Goal: Find contact information: Find contact information

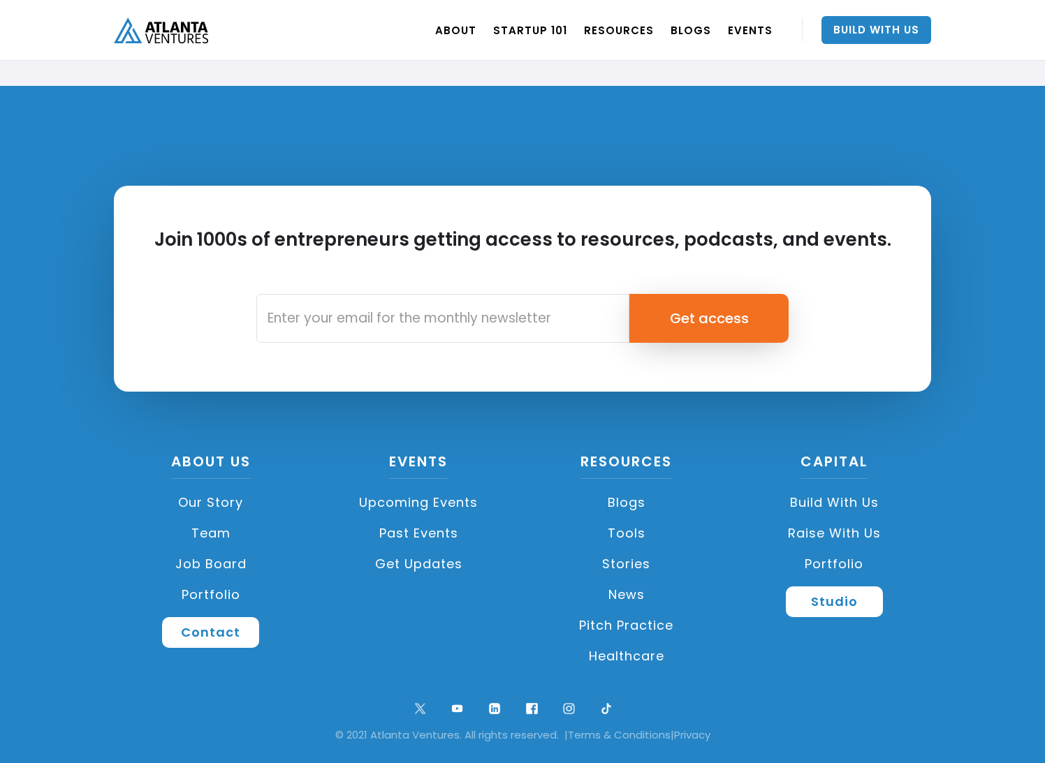
scroll to position [3225, 0]
click at [201, 524] on link "Team" at bounding box center [211, 533] width 194 height 31
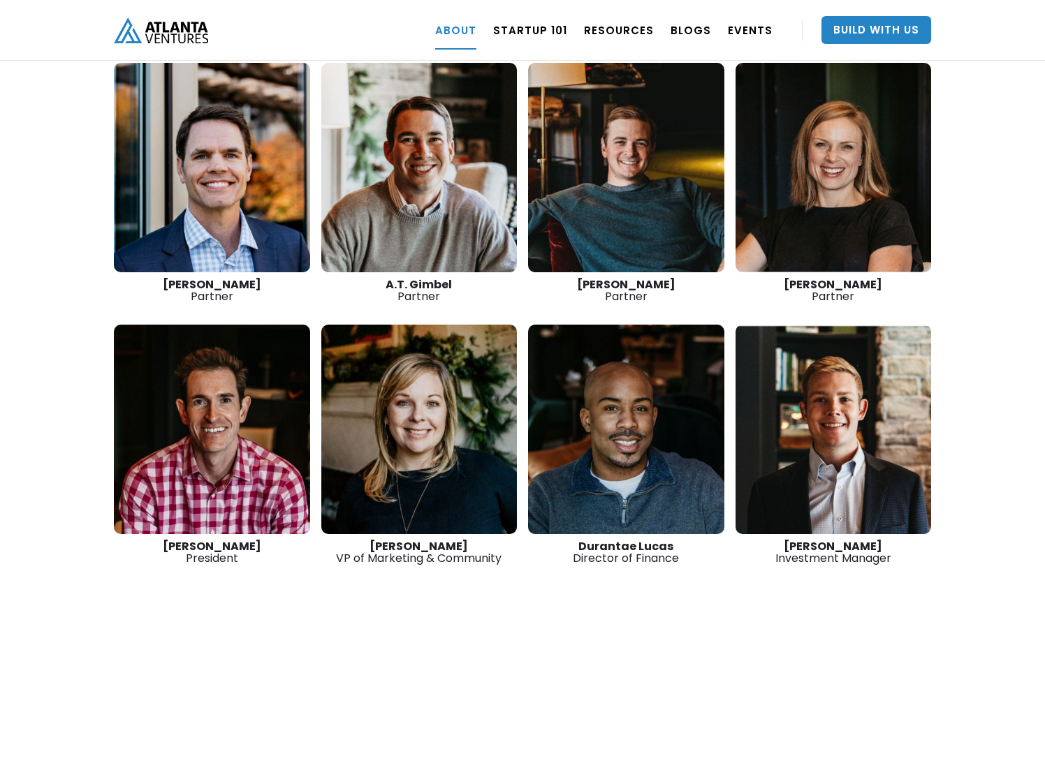
scroll to position [2047, 0]
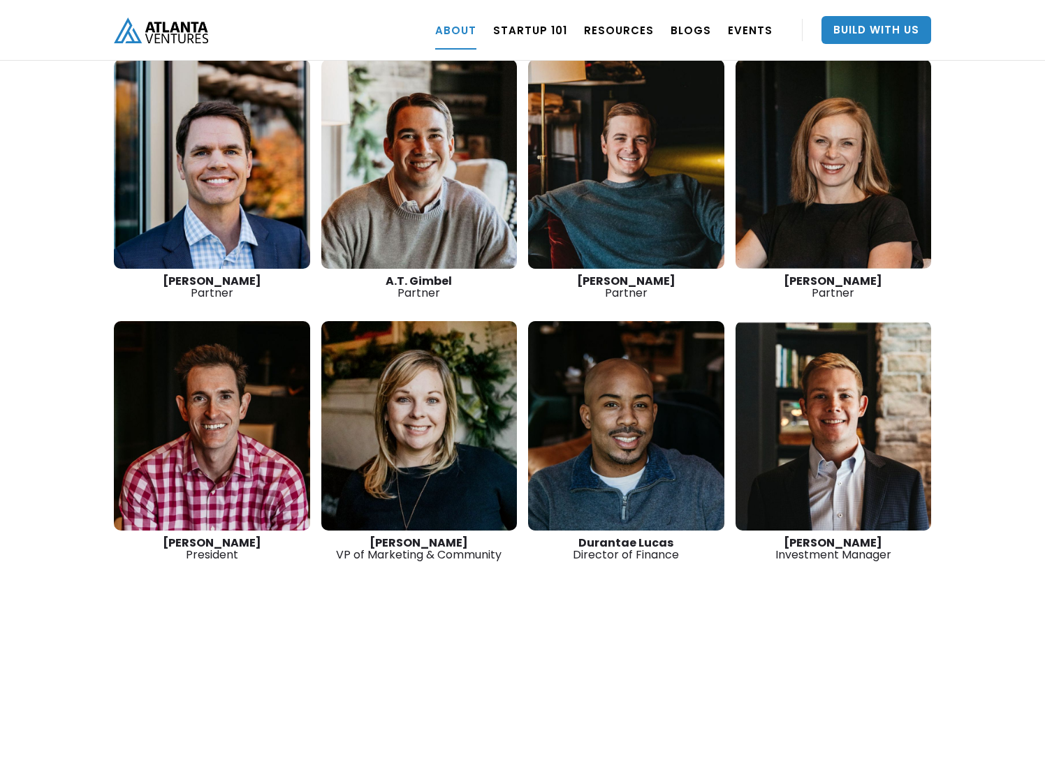
click at [447, 389] on link at bounding box center [419, 425] width 196 height 209
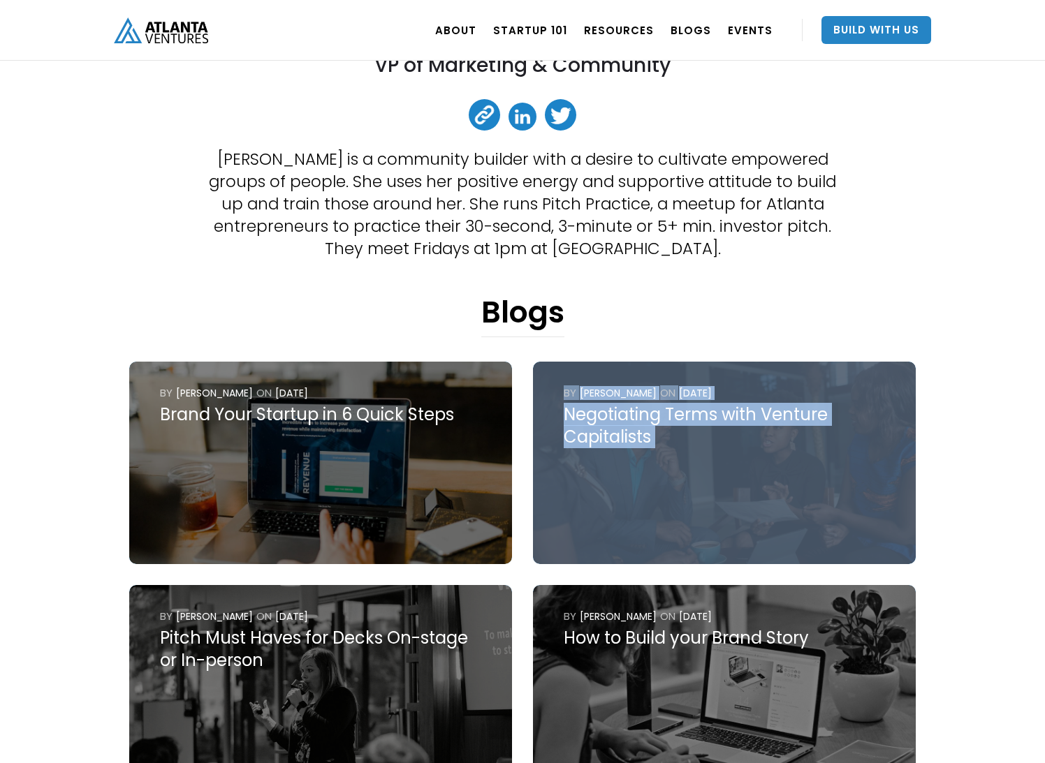
scroll to position [321, 0]
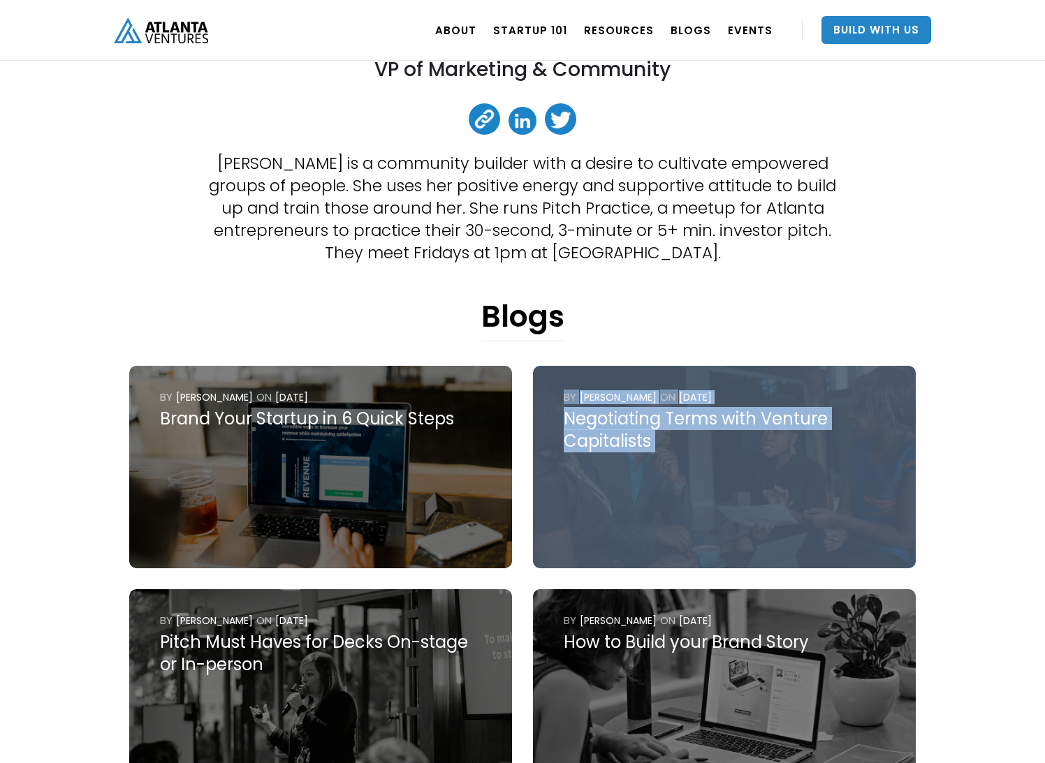
click at [525, 115] on link at bounding box center [522, 121] width 28 height 28
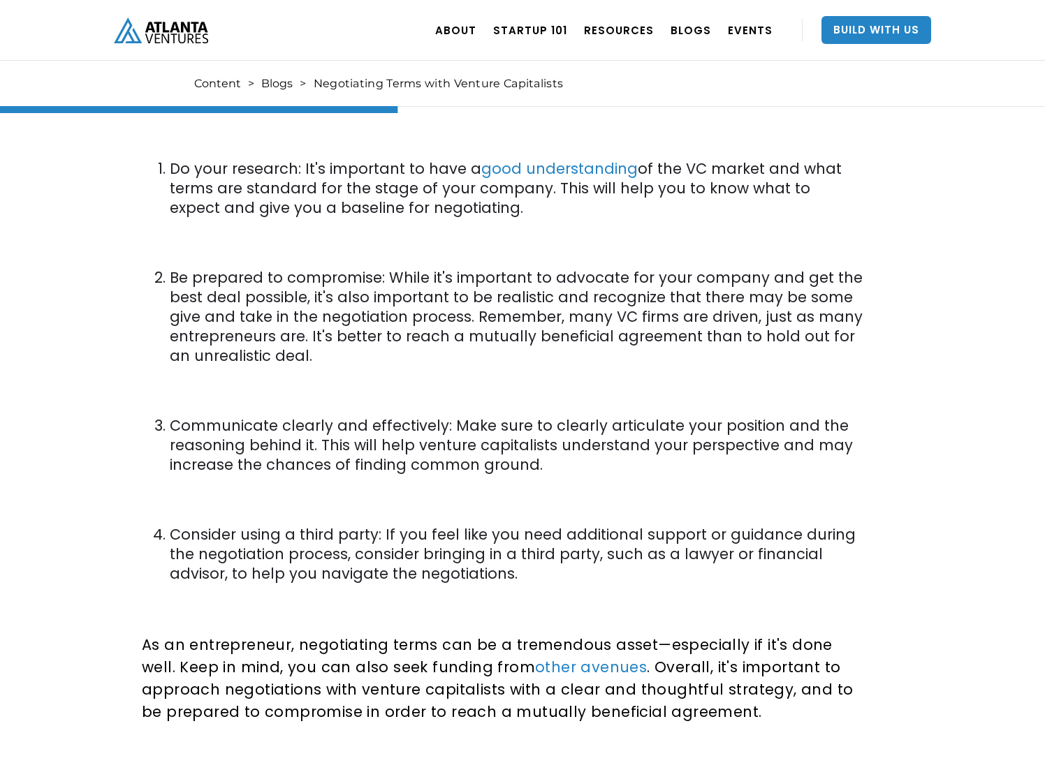
scroll to position [963, 0]
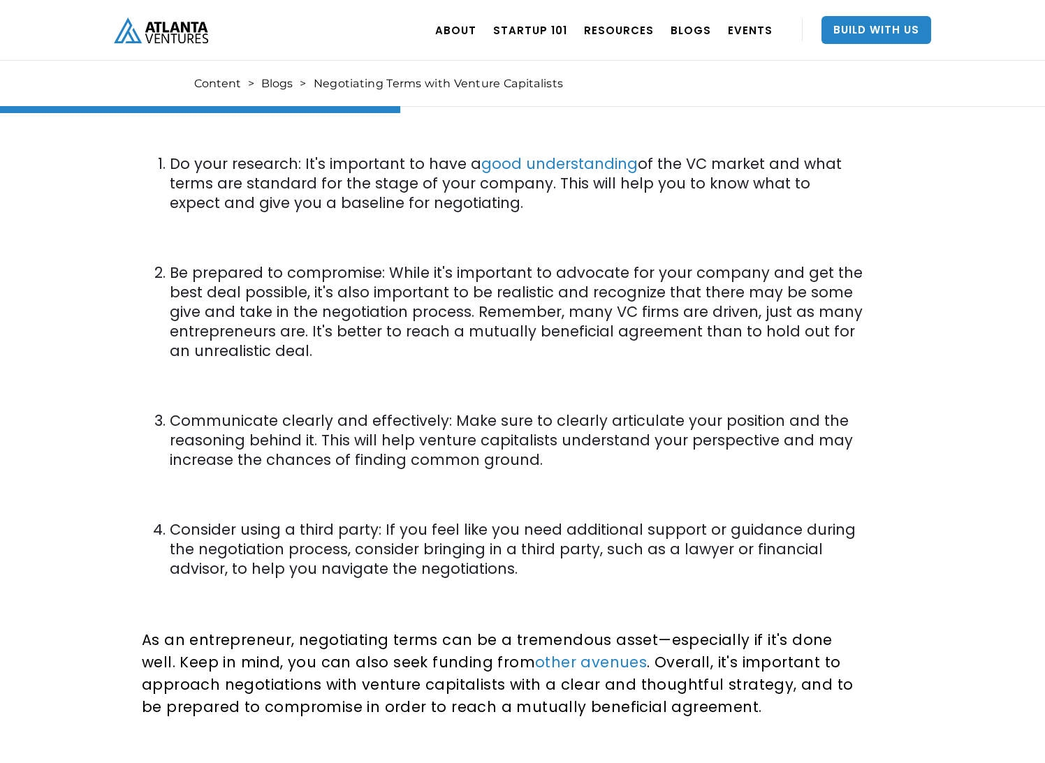
click at [872, 307] on div "Negotiating Terms with Venture Capitalists 4 tips and strategies to negotiate t…" at bounding box center [520, 75] width 812 height 1730
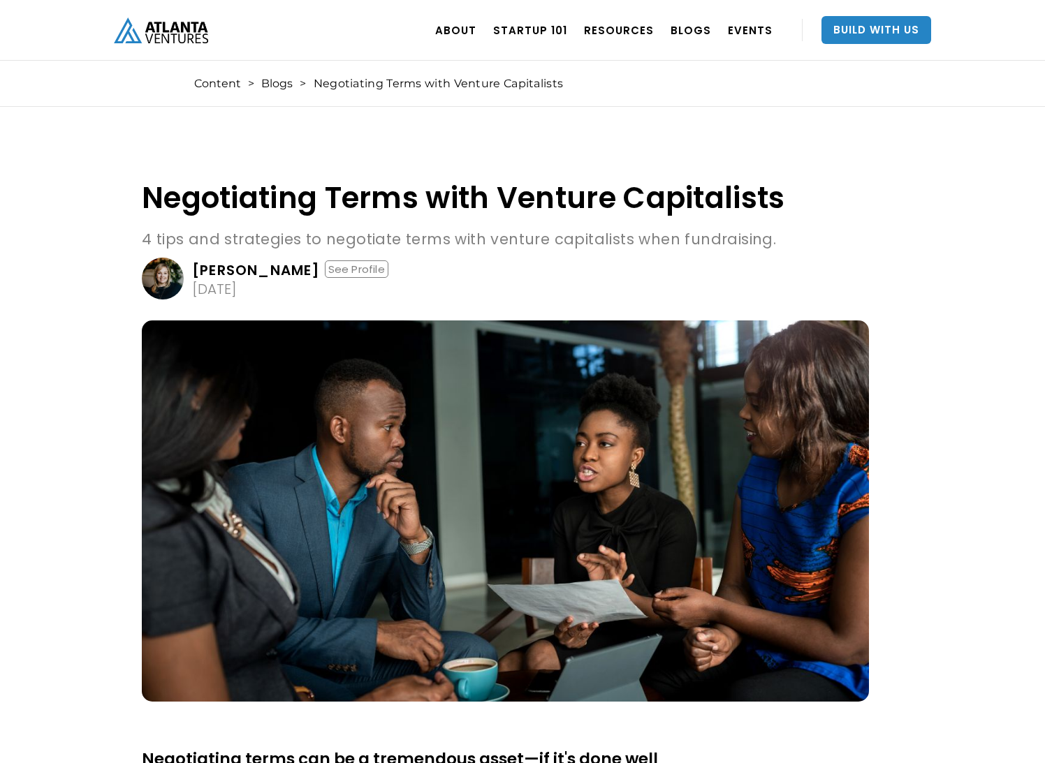
scroll to position [4, 0]
